Goal: Task Accomplishment & Management: Complete application form

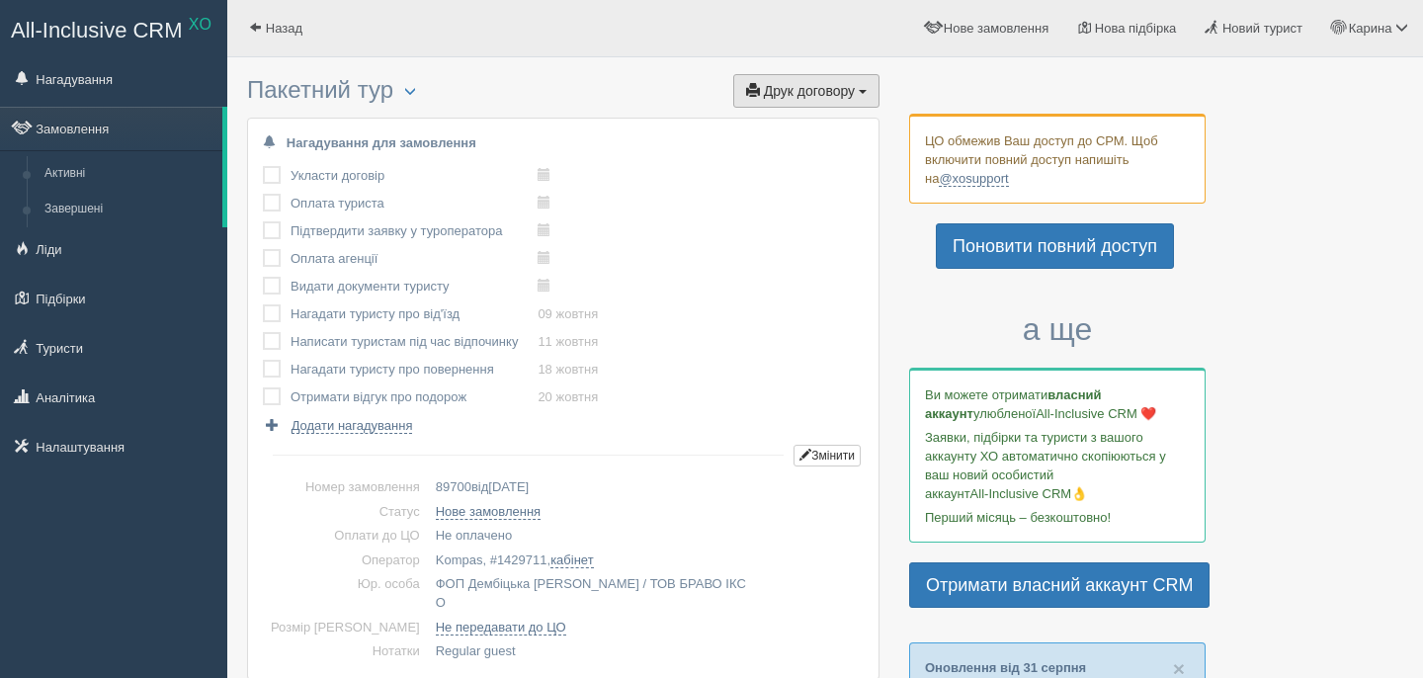
click at [780, 92] on span "Друк договору" at bounding box center [809, 91] width 91 height 16
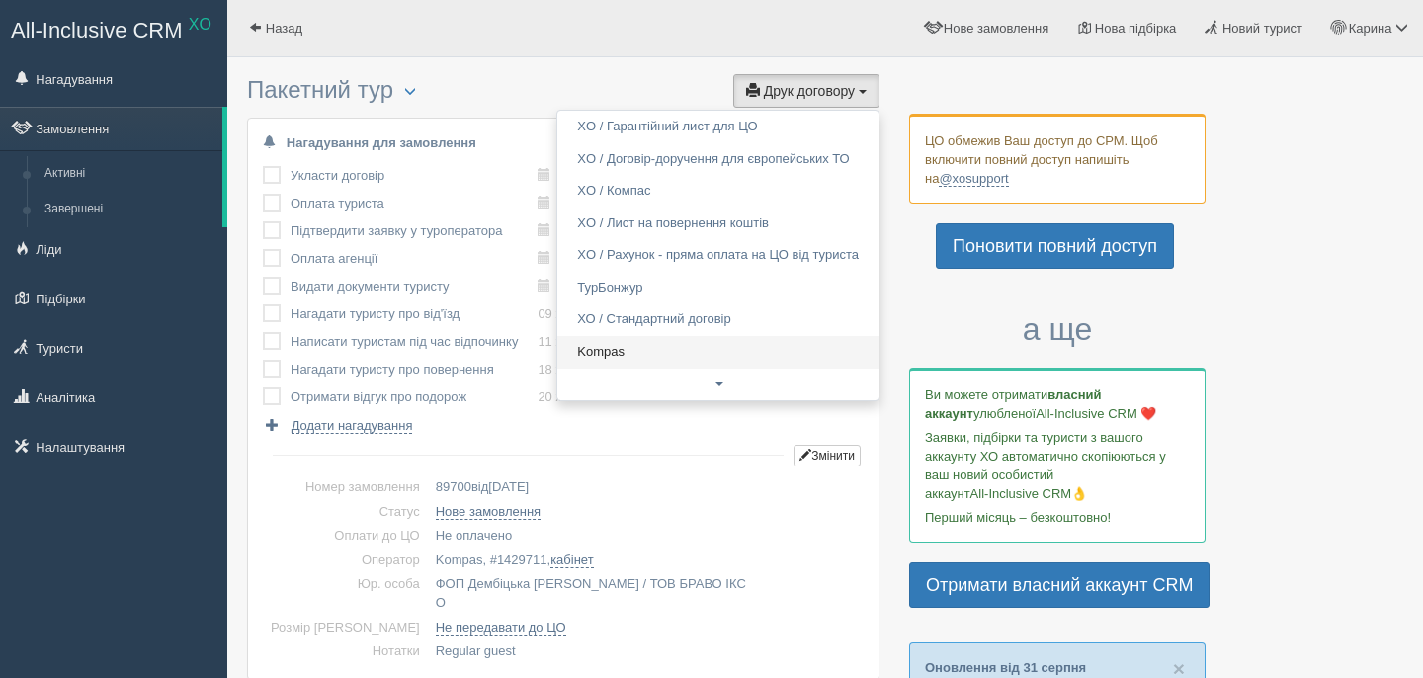
click at [658, 360] on link "Kompas" at bounding box center [717, 352] width 321 height 33
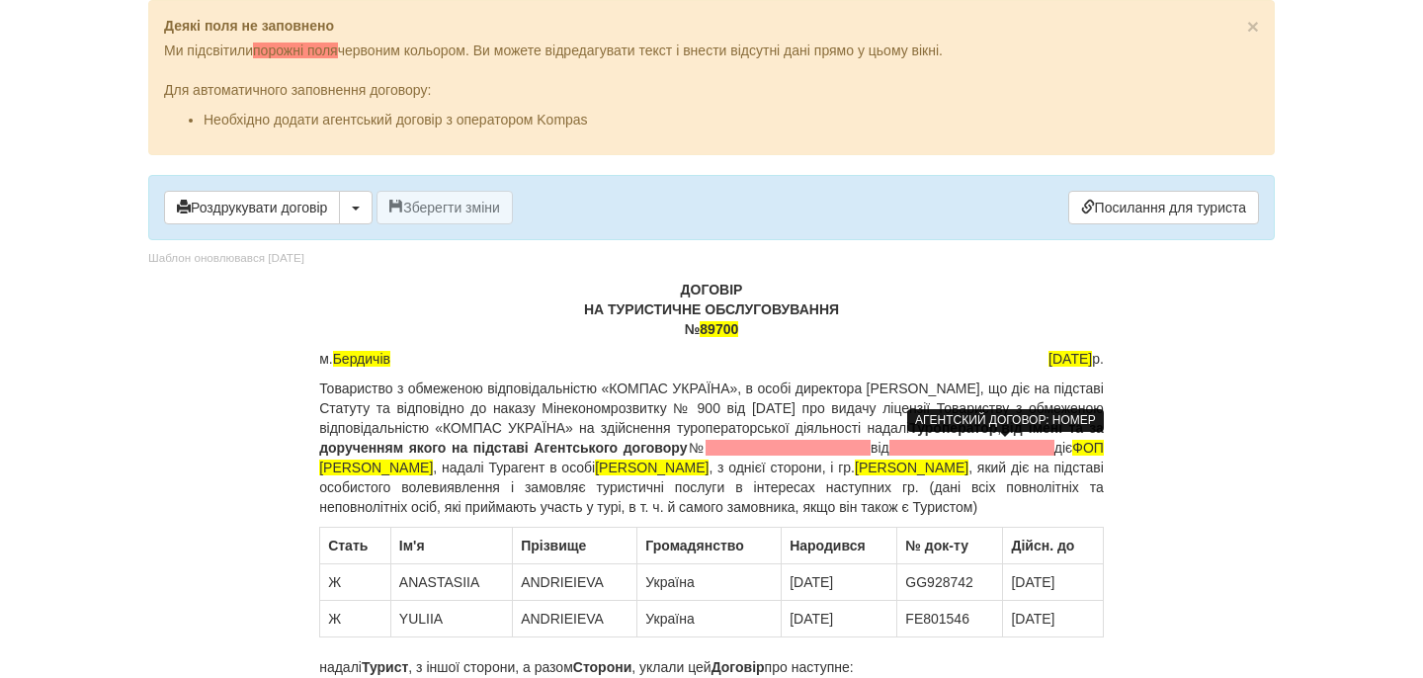
click at [871, 443] on span at bounding box center [788, 448] width 165 height 16
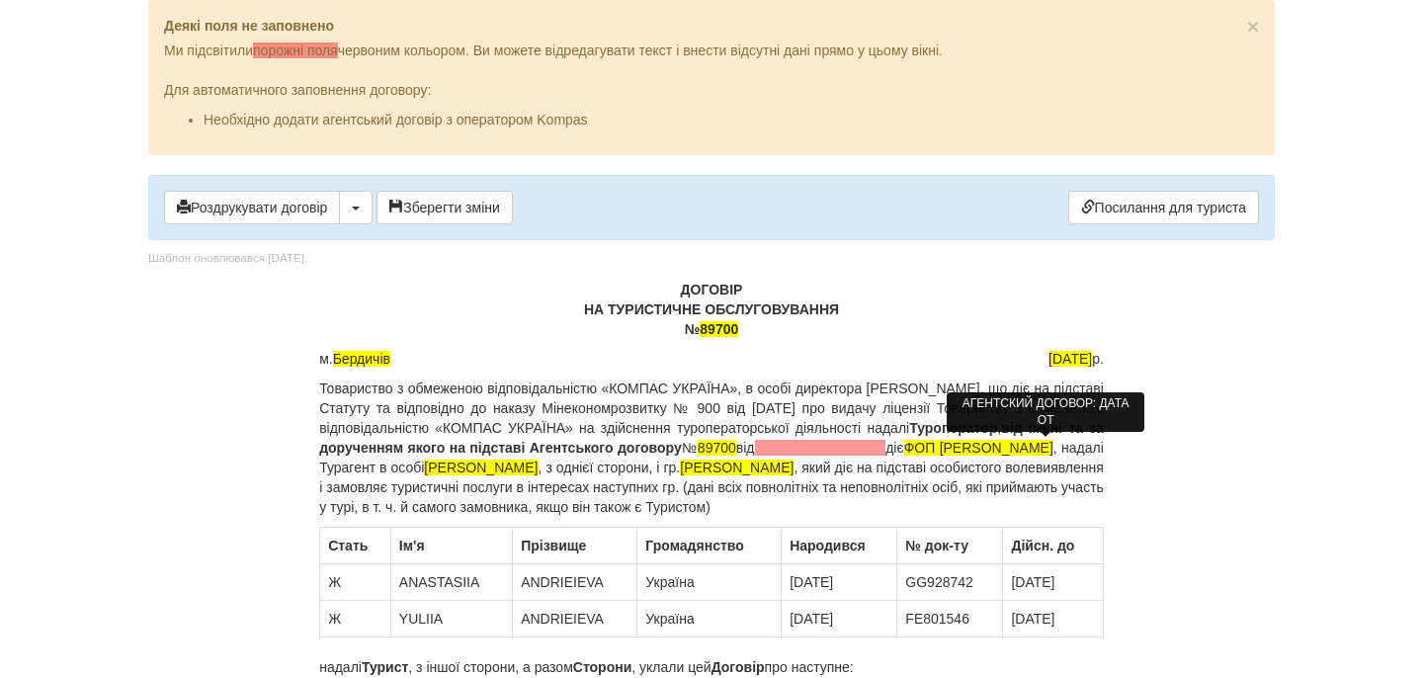
click at [886, 450] on span at bounding box center [820, 448] width 131 height 16
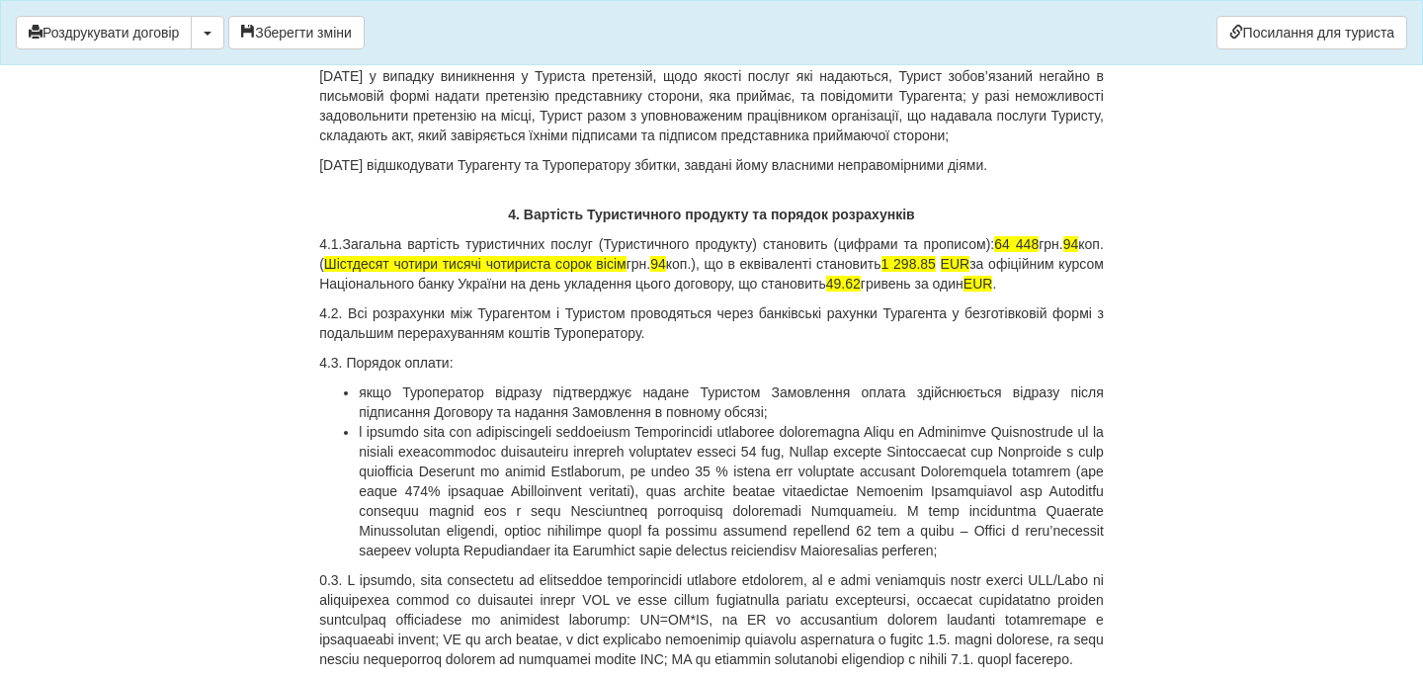
scroll to position [5662, 0]
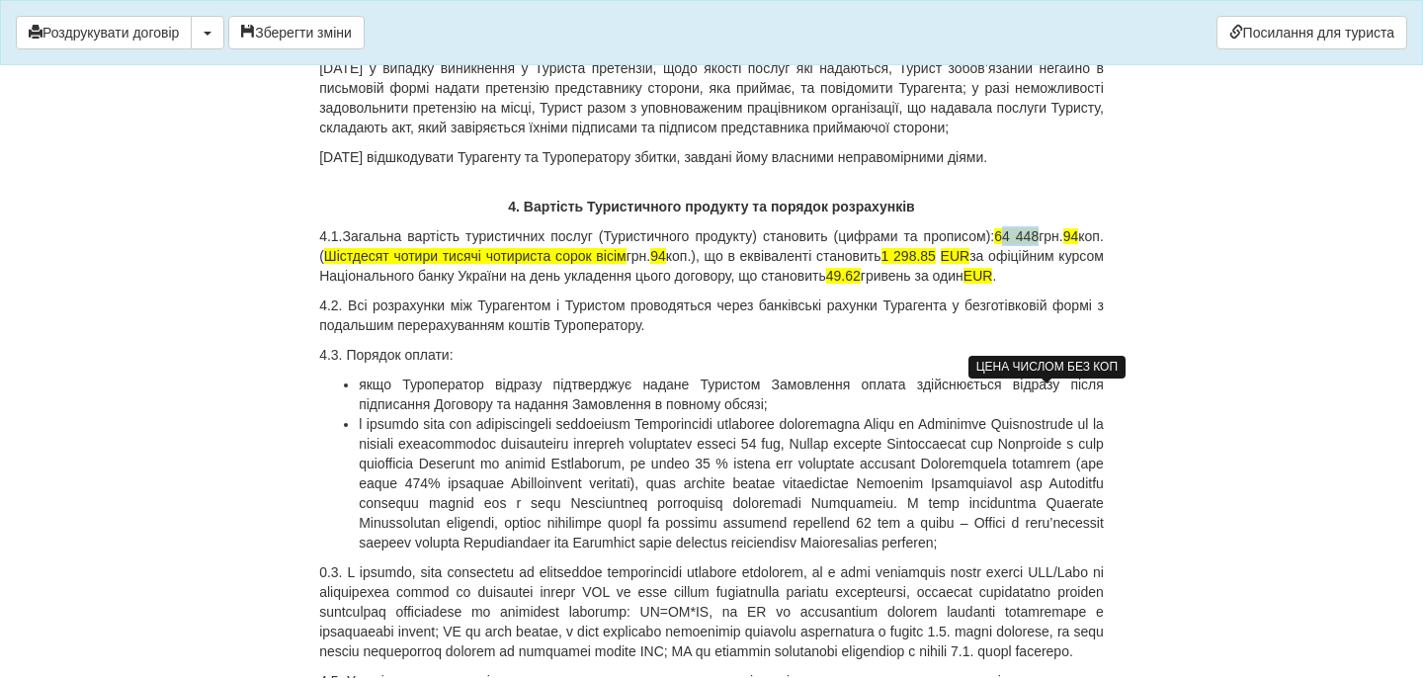
drag, startPoint x: 1035, startPoint y: 395, endPoint x: 1070, endPoint y: 399, distance: 35.8
click at [1038, 244] on span "64 448" at bounding box center [1016, 236] width 44 height 16
drag, startPoint x: 1034, startPoint y: 395, endPoint x: 1070, endPoint y: 396, distance: 36.6
click at [1038, 244] on span "64 448" at bounding box center [1016, 236] width 44 height 16
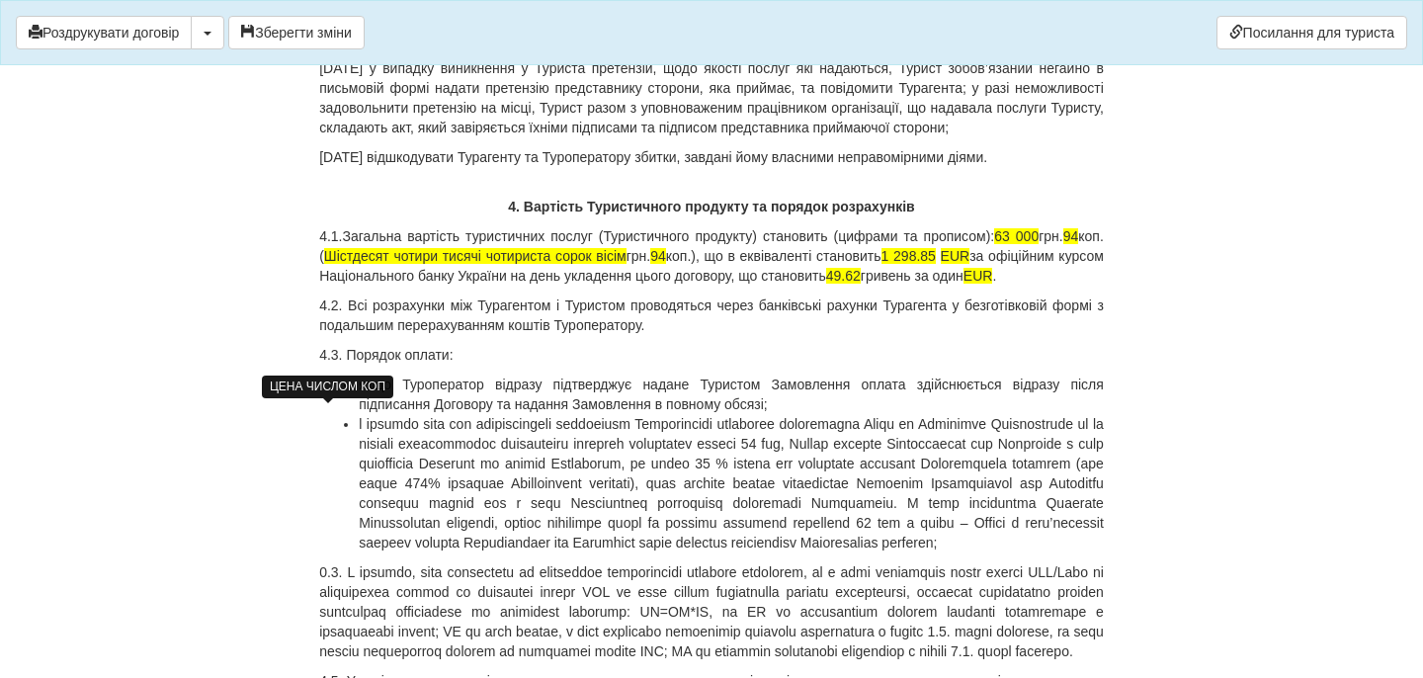
click at [1063, 244] on span "94" at bounding box center [1071, 236] width 16 height 16
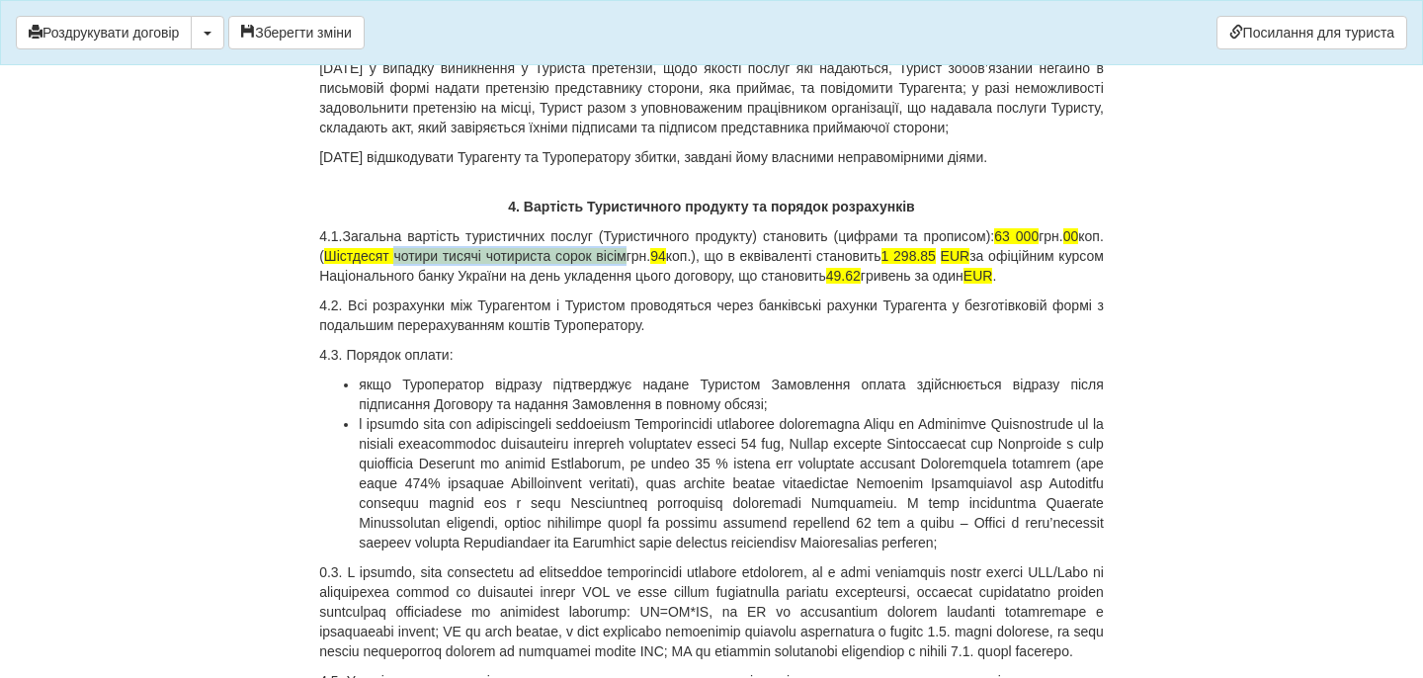
drag, startPoint x: 454, startPoint y: 417, endPoint x: 705, endPoint y: 404, distance: 251.3
click at [703, 286] on p "4.1.Загальна вартість туристичних послуг (Туристичного продукту) становить (циф…" at bounding box center [711, 255] width 785 height 59
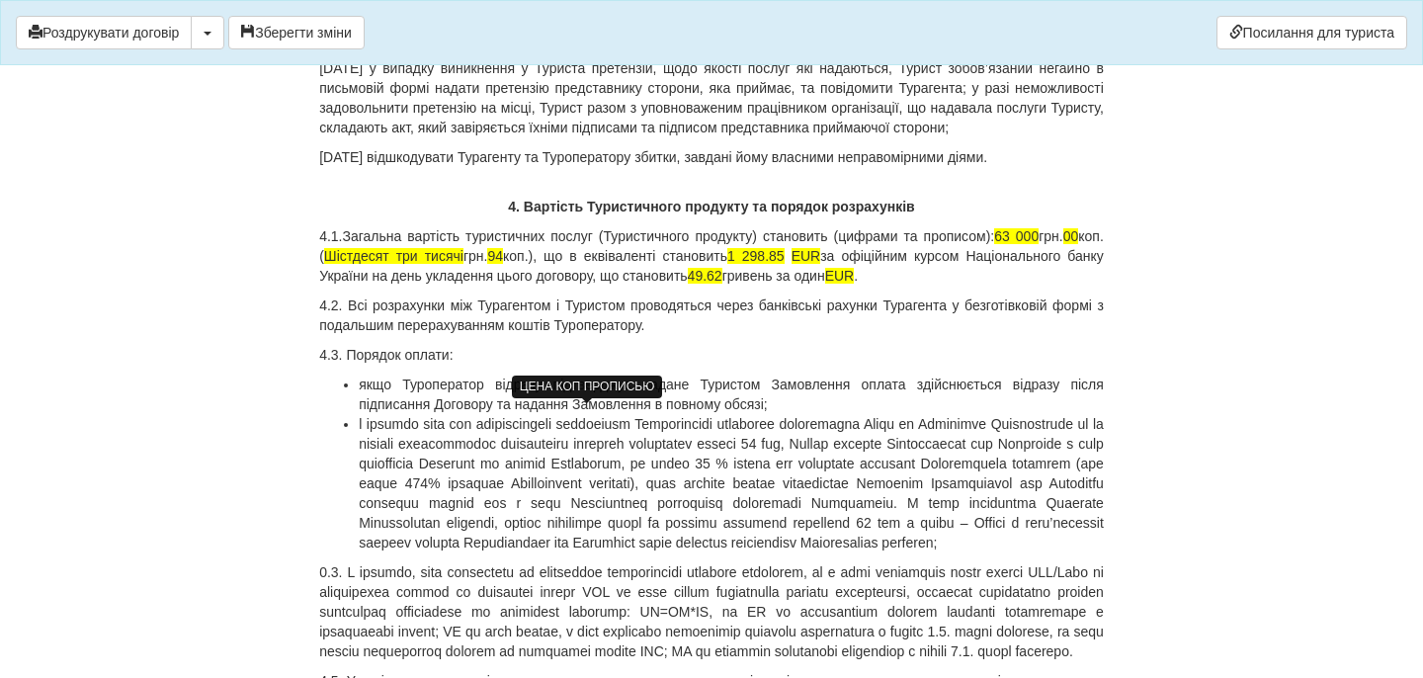
click at [503, 264] on span "94" at bounding box center [495, 256] width 16 height 16
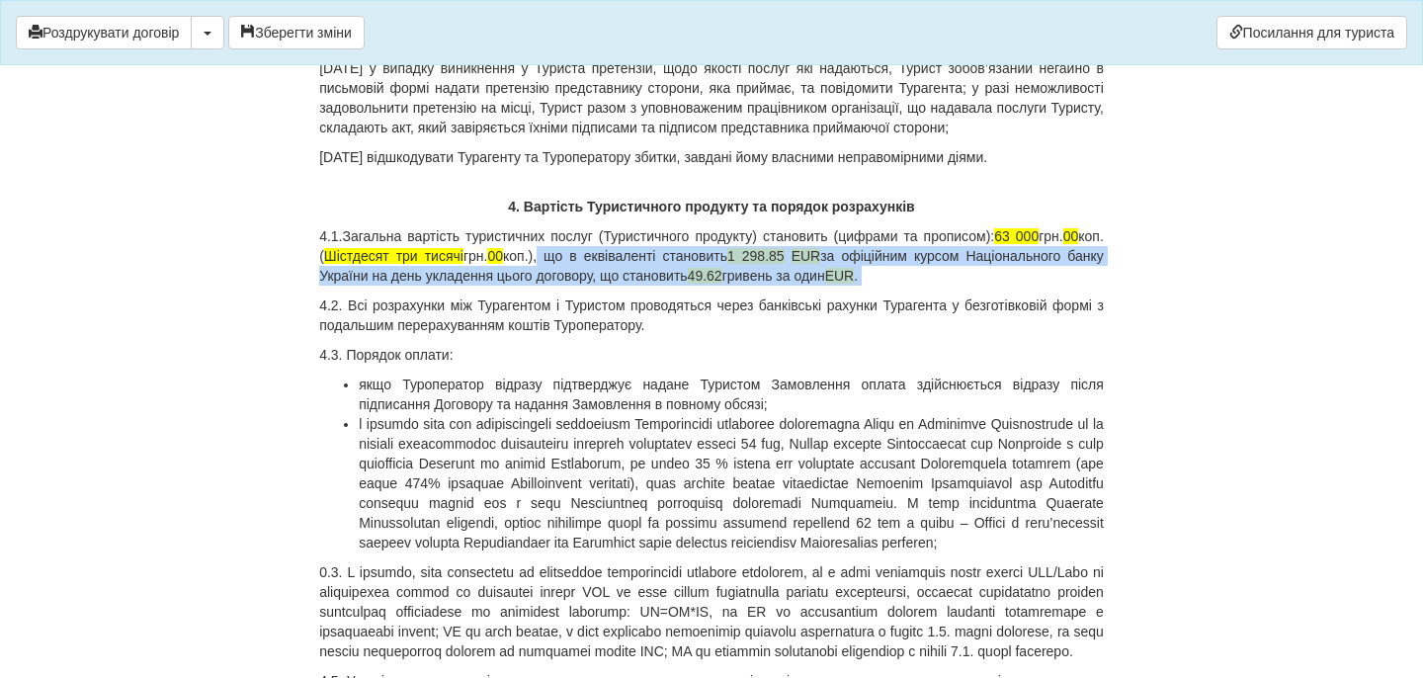
drag, startPoint x: 633, startPoint y: 419, endPoint x: 1053, endPoint y: 436, distance: 420.3
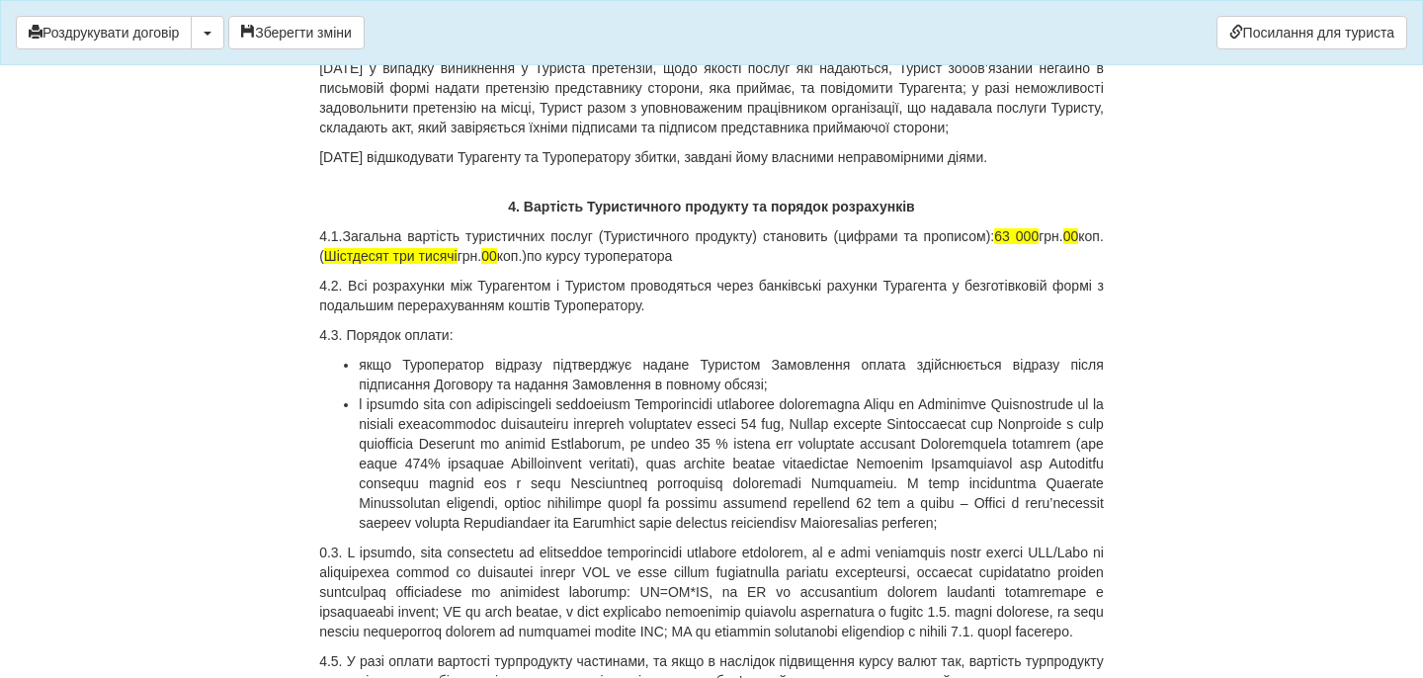
click at [833, 266] on p "4.1.Загальна вартість туристичних послуг (Туристичного продукту) становить (циф…" at bounding box center [711, 246] width 785 height 40
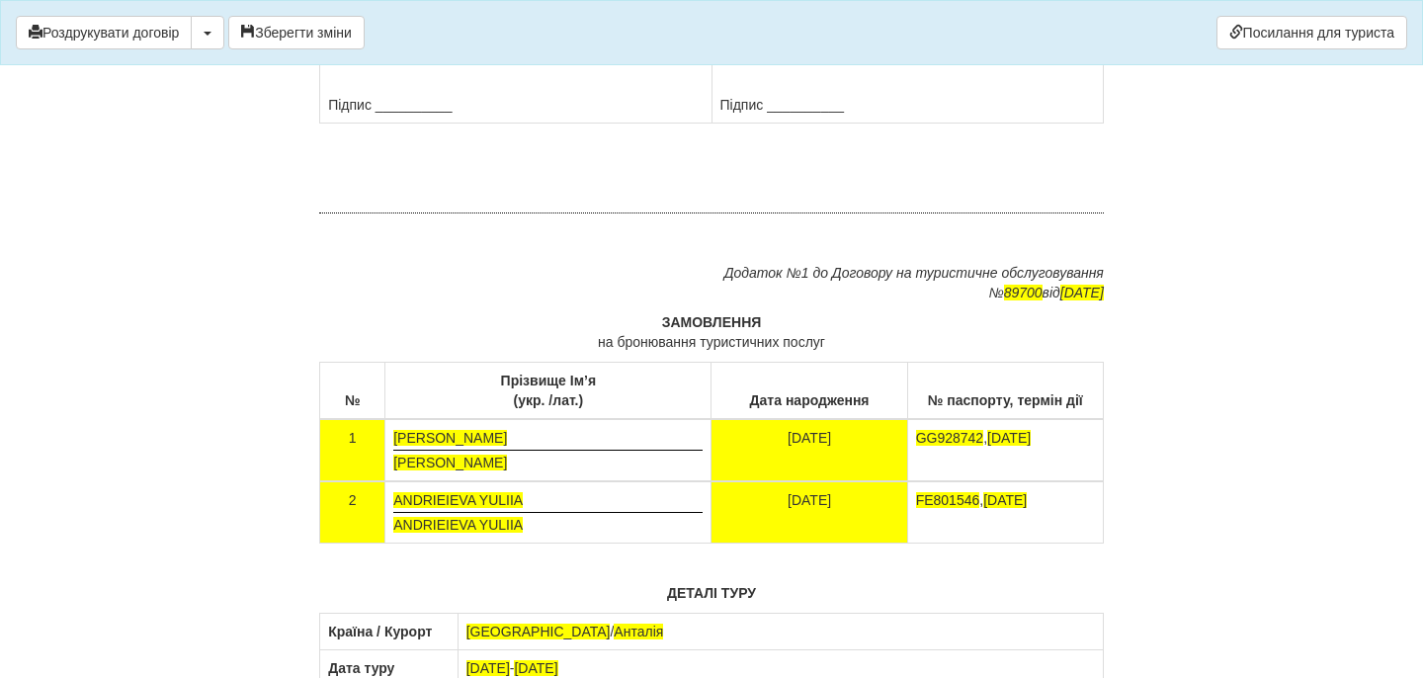
scroll to position [11674, 0]
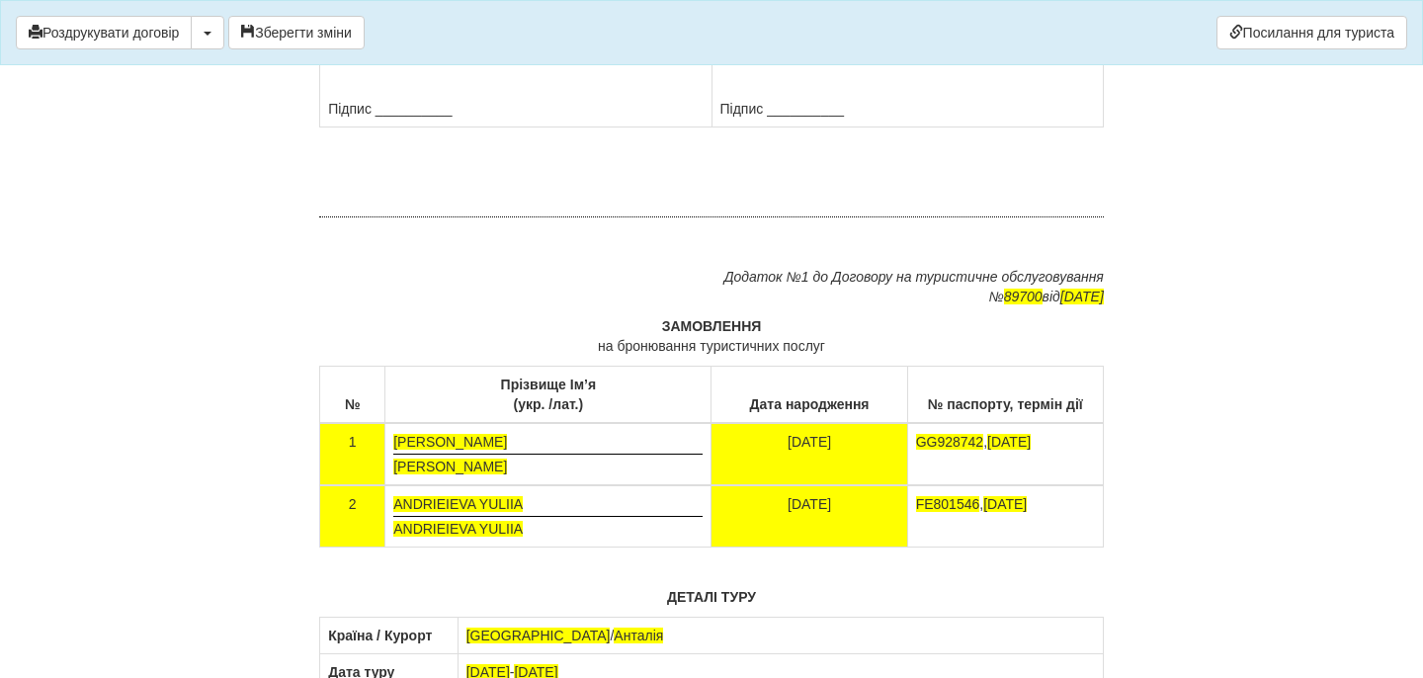
drag, startPoint x: 721, startPoint y: 379, endPoint x: 909, endPoint y: 439, distance: 196.9
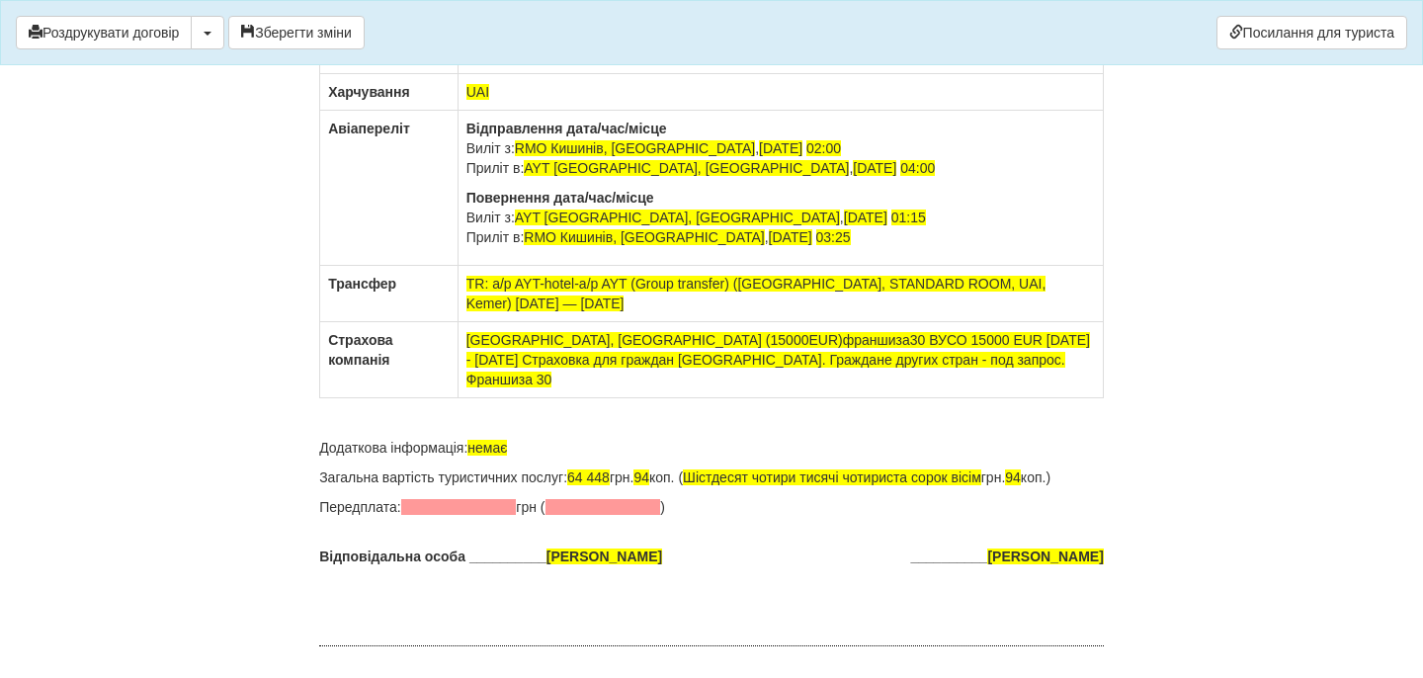
scroll to position [12503, 0]
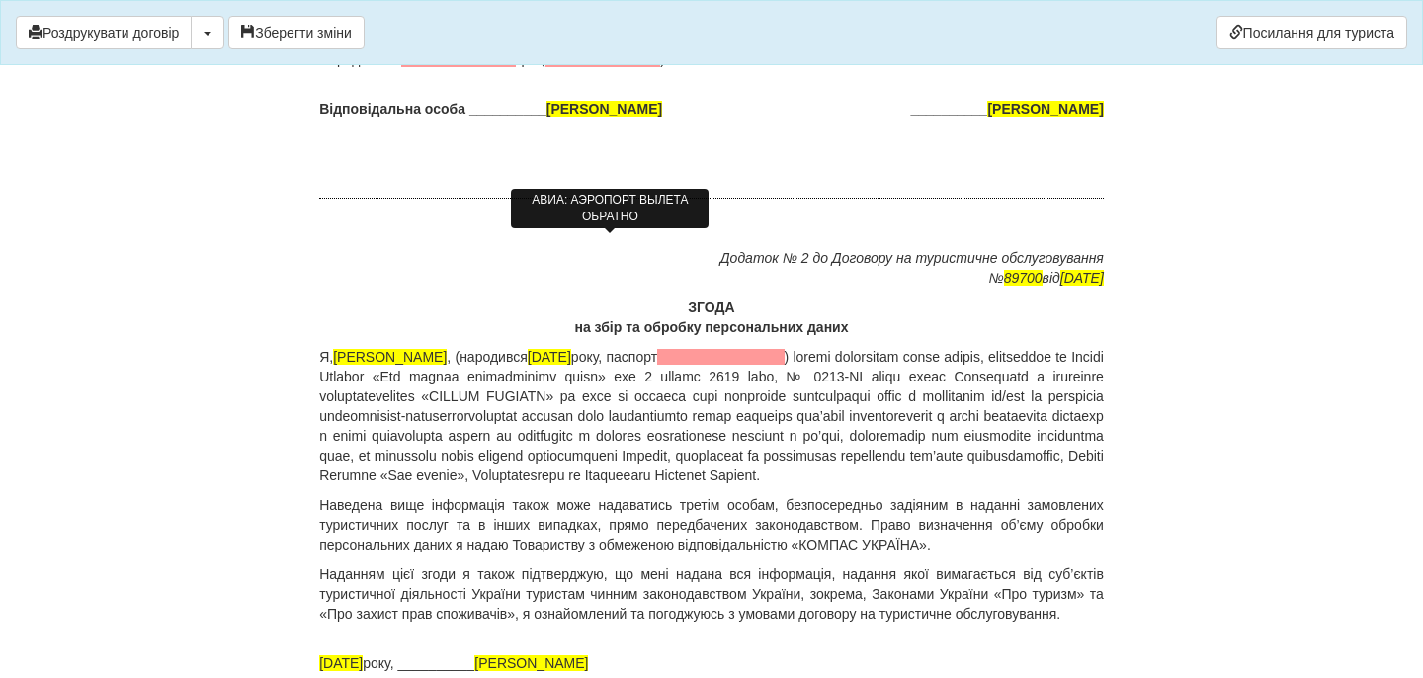
scroll to position [12869, 0]
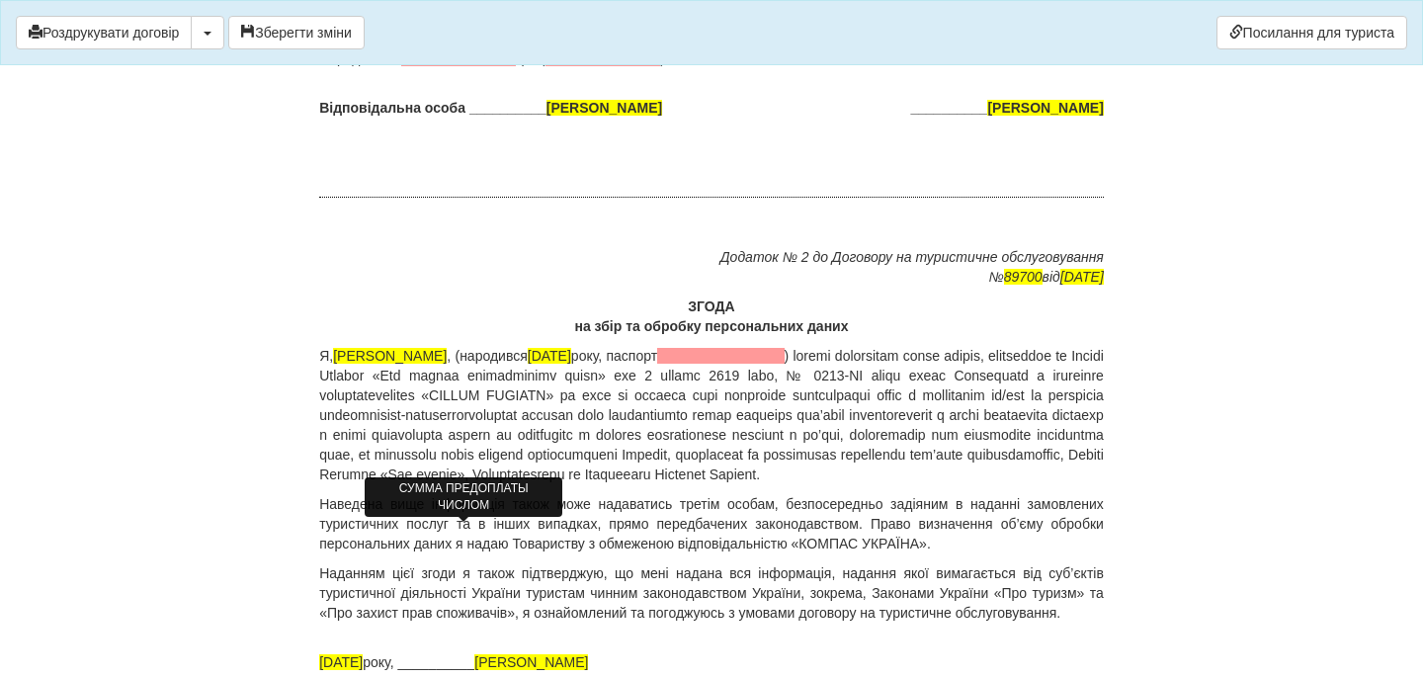
click at [474, 66] on span at bounding box center [459, 58] width 116 height 16
click at [517, 66] on span at bounding box center [530, 58] width 116 height 16
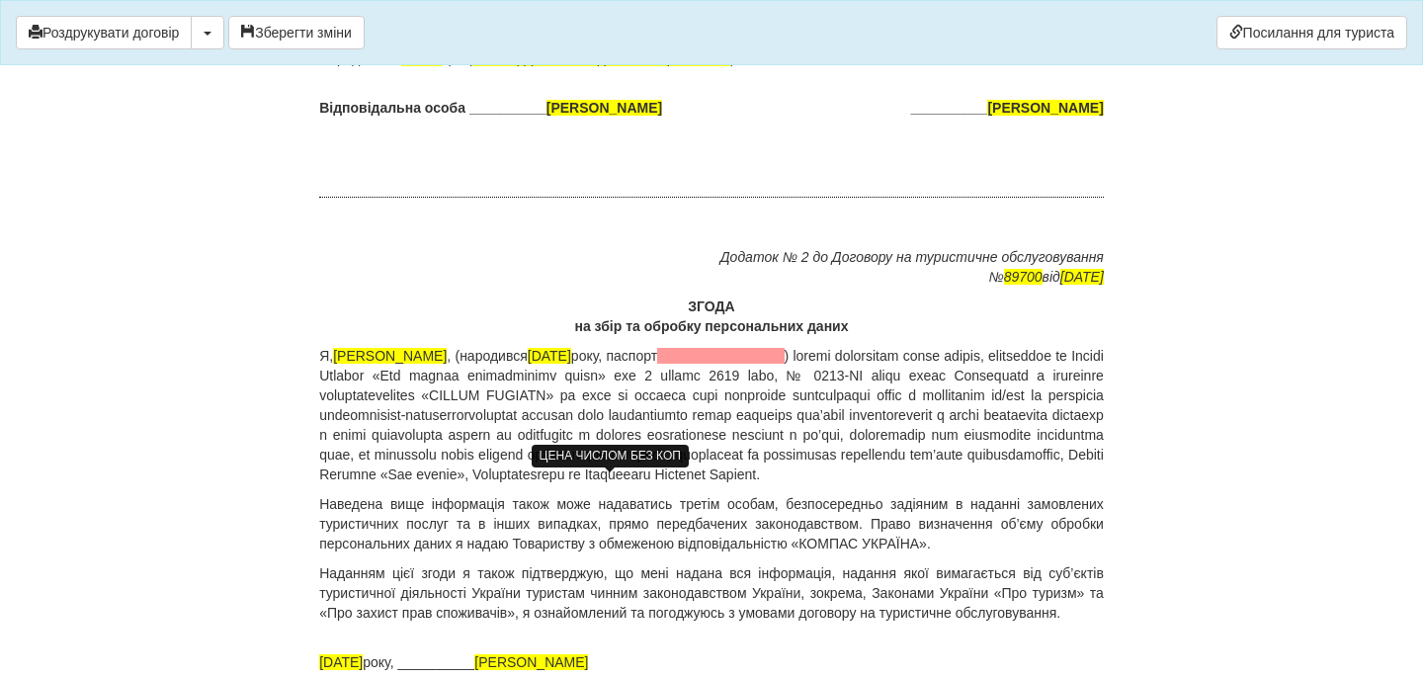
drag, startPoint x: 598, startPoint y: 482, endPoint x: 633, endPoint y: 484, distance: 35.6
click at [610, 37] on span "64 448" at bounding box center [588, 29] width 42 height 16
click at [649, 37] on span "94" at bounding box center [641, 29] width 16 height 16
drag, startPoint x: 805, startPoint y: 485, endPoint x: 1049, endPoint y: 480, distance: 244.1
click at [1049, 39] on p "Загальна вартість туристичних послуг: 63 000 грн. 00 коп. ( Шістдесят чотири ти…" at bounding box center [711, 29] width 785 height 20
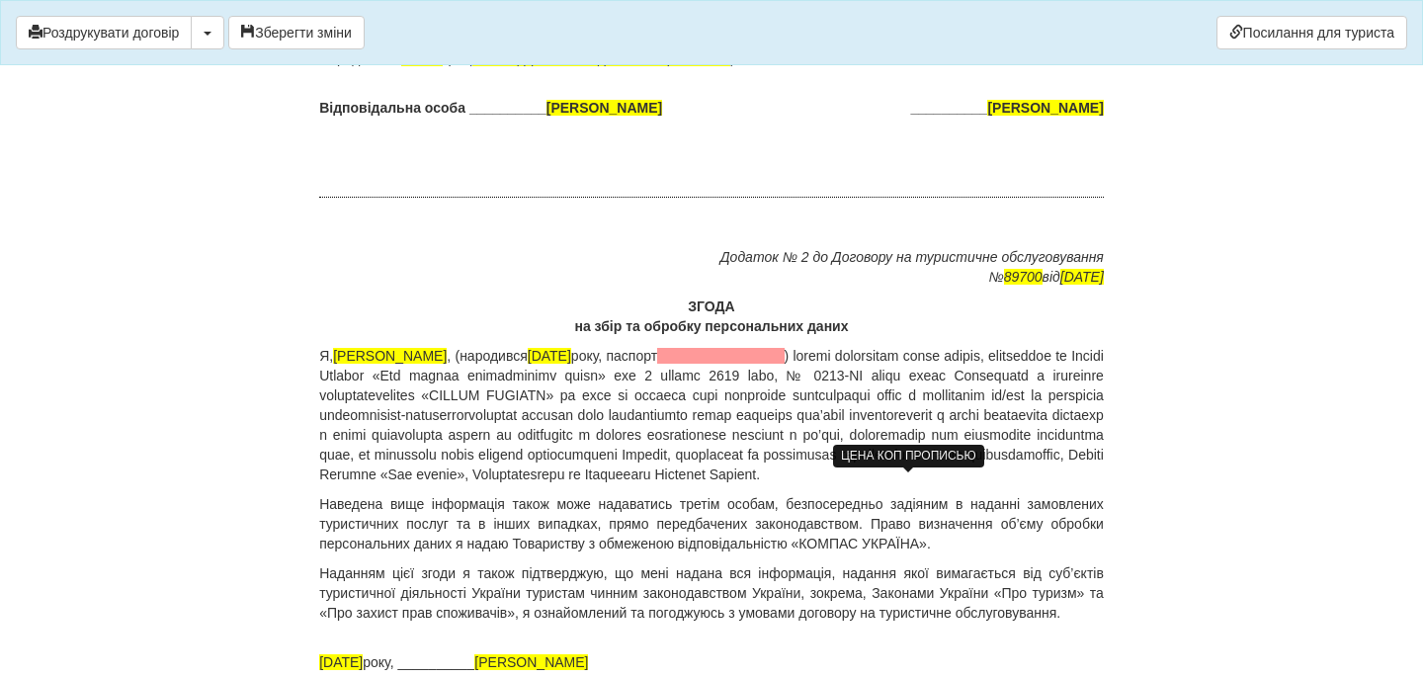
click at [856, 37] on span "94" at bounding box center [848, 29] width 16 height 16
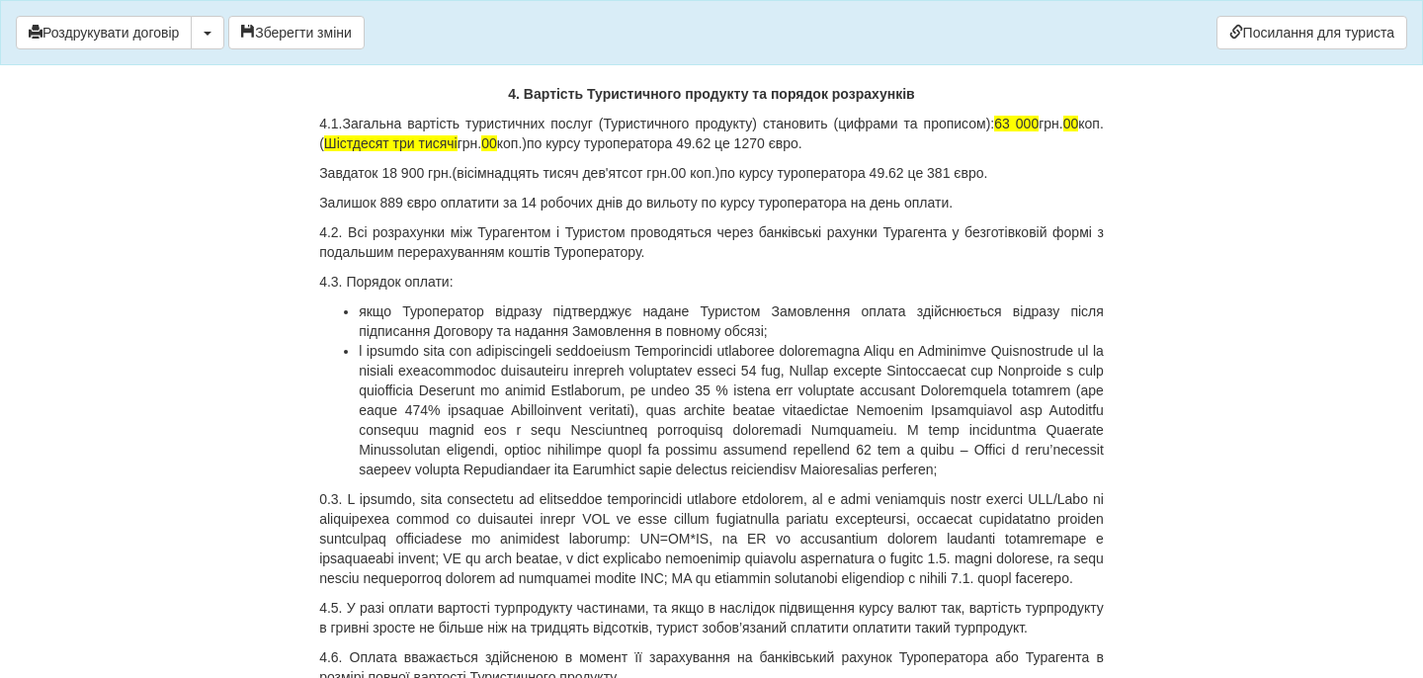
scroll to position [5771, 0]
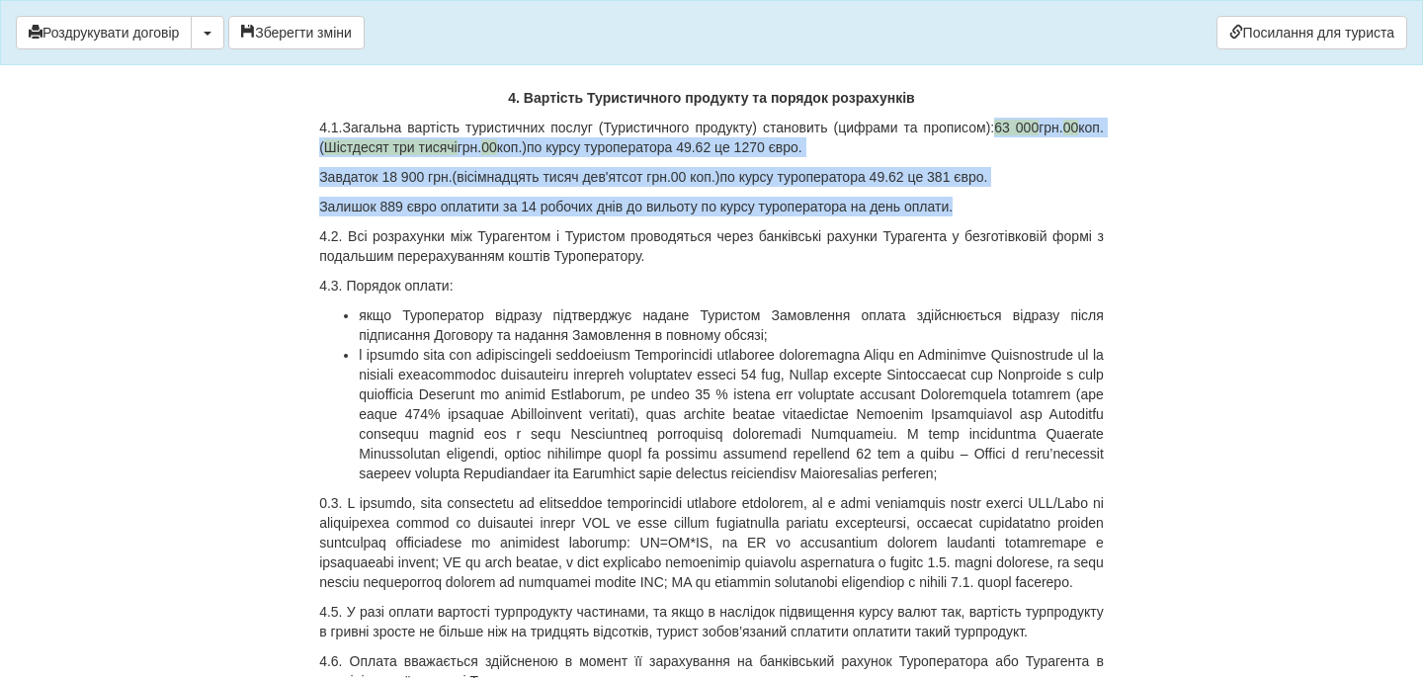
drag, startPoint x: 1025, startPoint y: 279, endPoint x: 1043, endPoint y: 356, distance: 79.3
copy div "63 000 грн. 00 коп. ( Шістдесят три тисячі грн. 00 коп.)по курсу туроператора 4…"
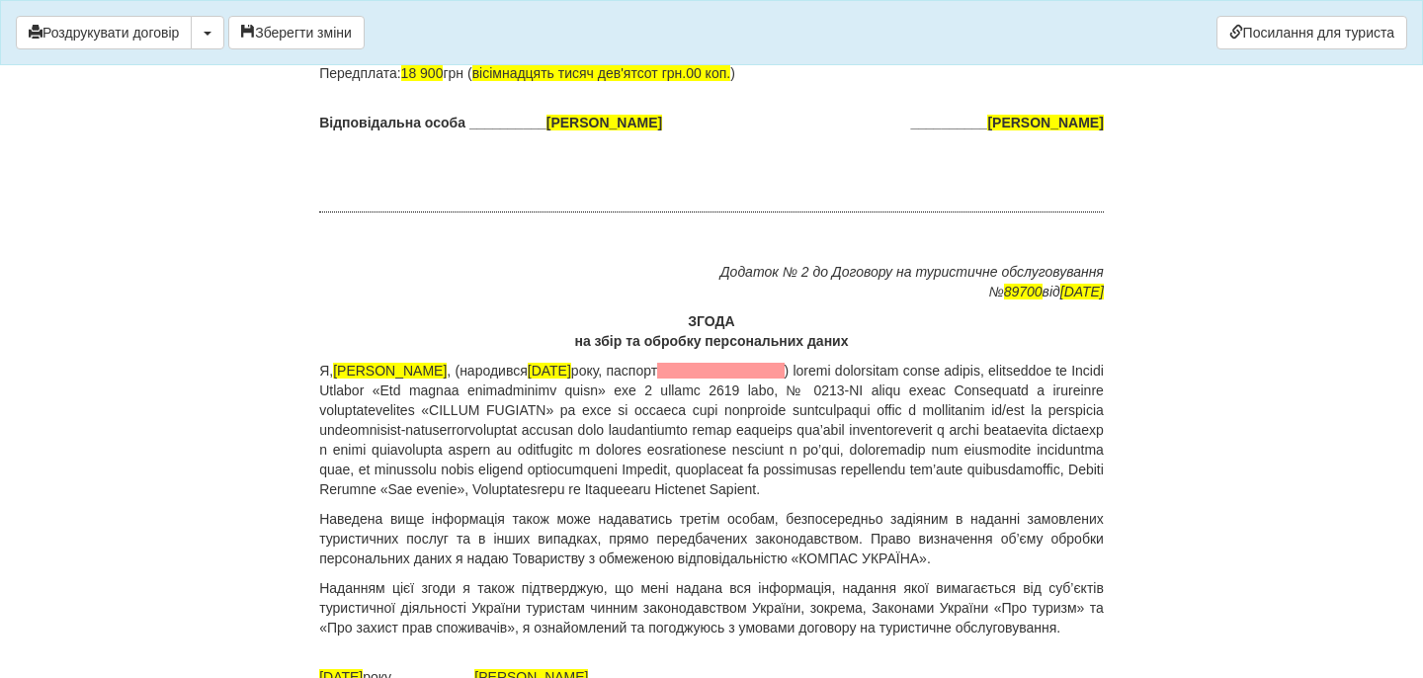
scroll to position [12912, 0]
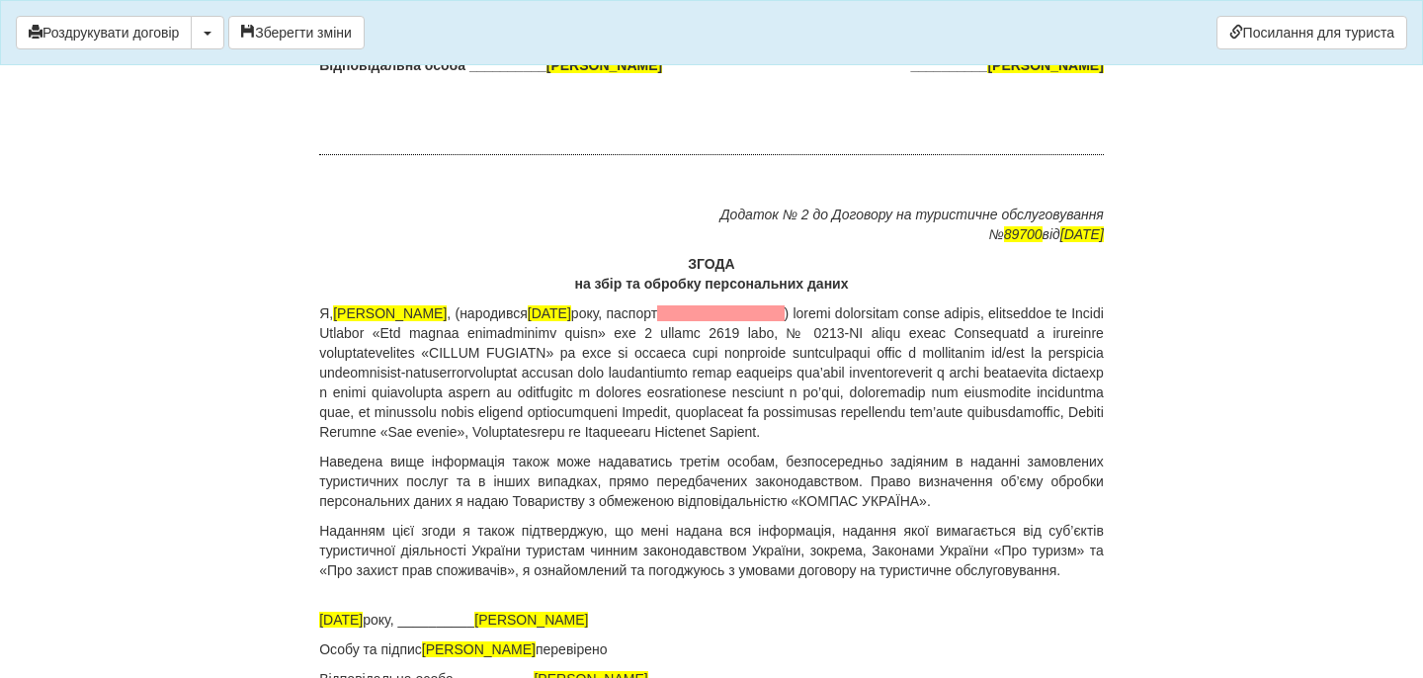
drag, startPoint x: 582, startPoint y: 440, endPoint x: 810, endPoint y: 460, distance: 229.2
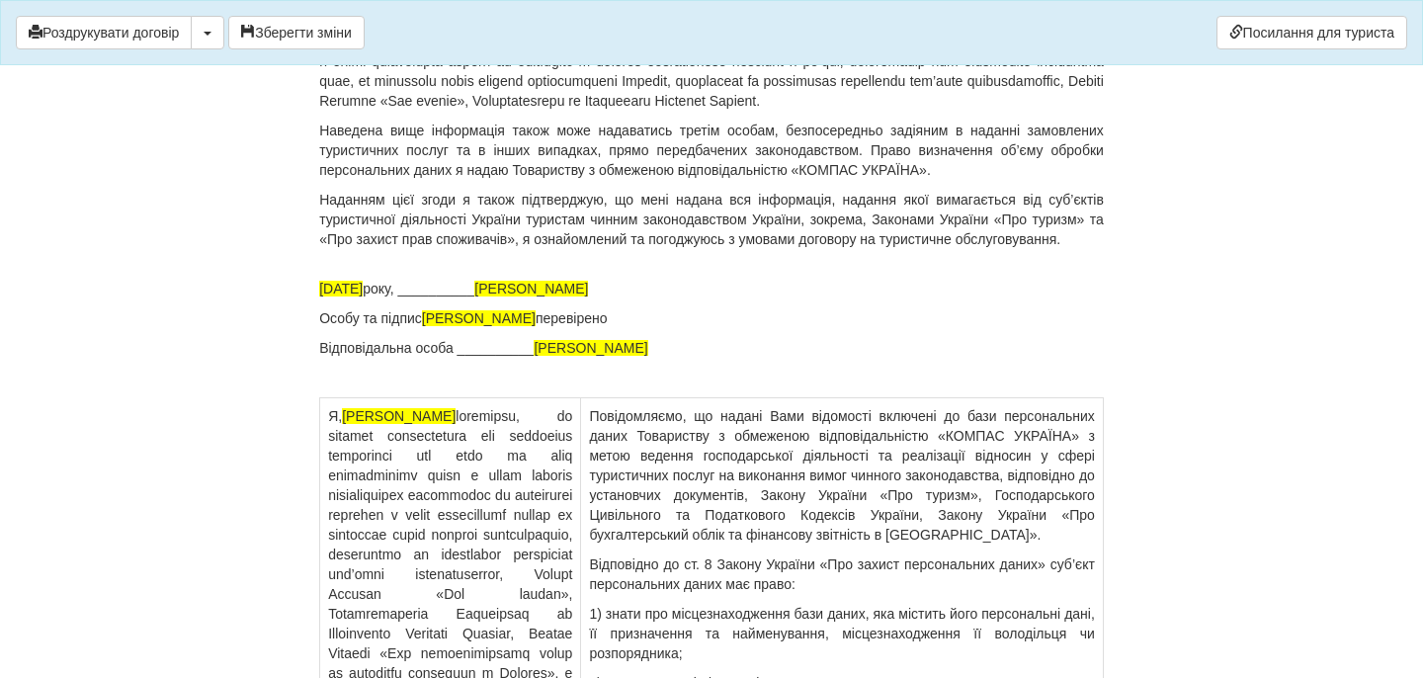
scroll to position [13406, 0]
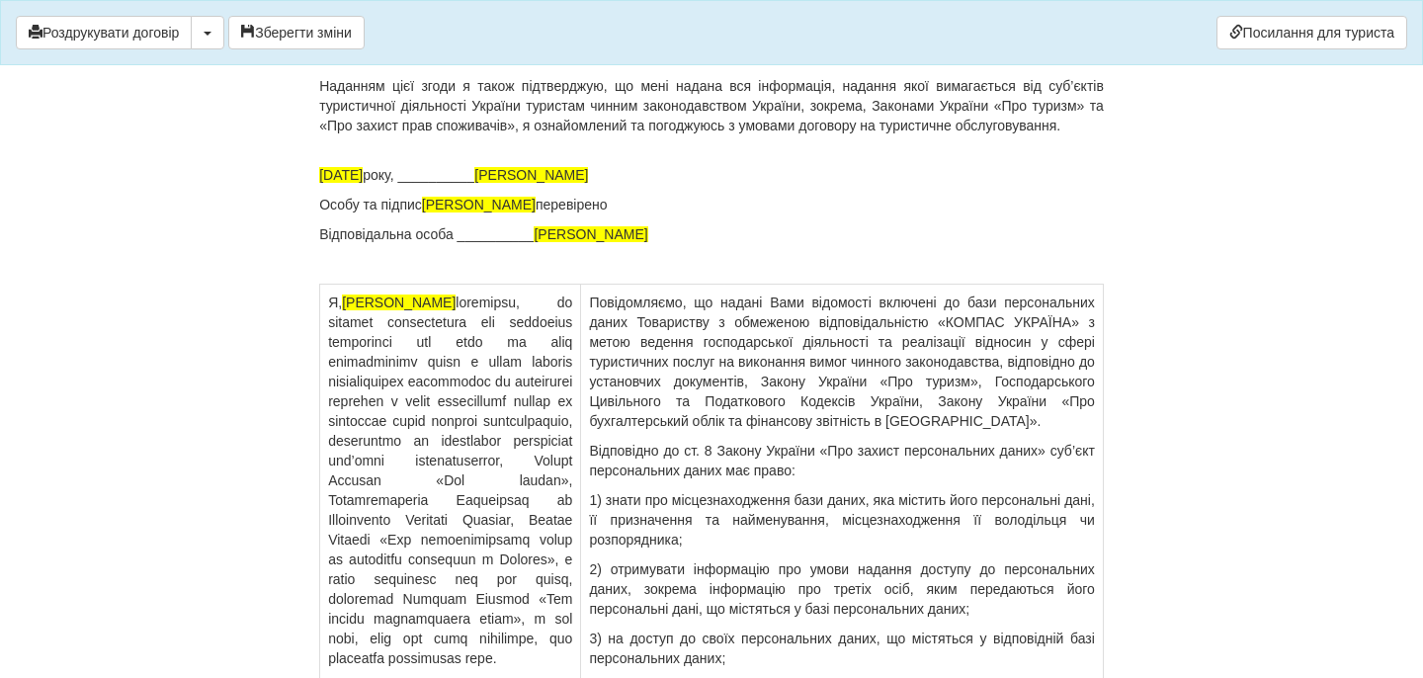
drag, startPoint x: 694, startPoint y: 327, endPoint x: 871, endPoint y: 330, distance: 176.9
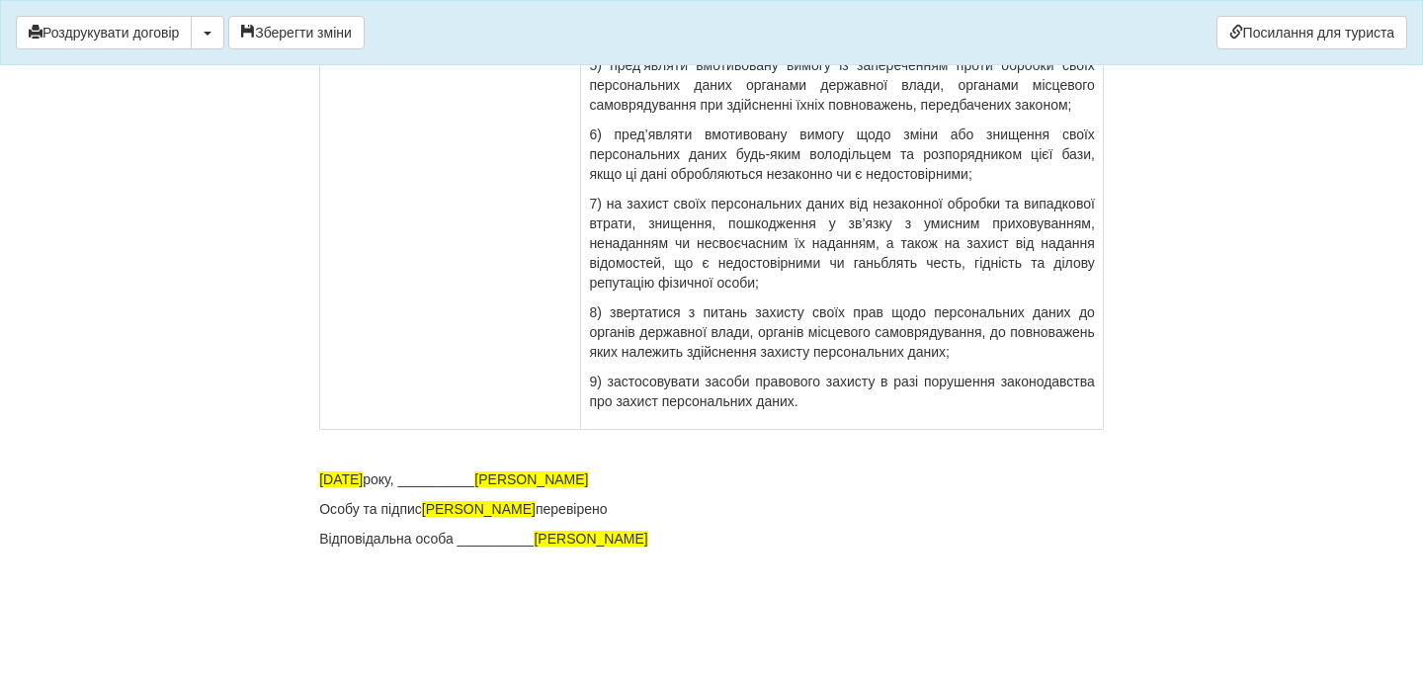
scroll to position [14631, 0]
click at [289, 32] on button "Зберегти зміни" at bounding box center [296, 33] width 136 height 34
click at [143, 24] on button "Роздрукувати договір" at bounding box center [104, 33] width 176 height 34
